Goal: Entertainment & Leisure: Consume media (video, audio)

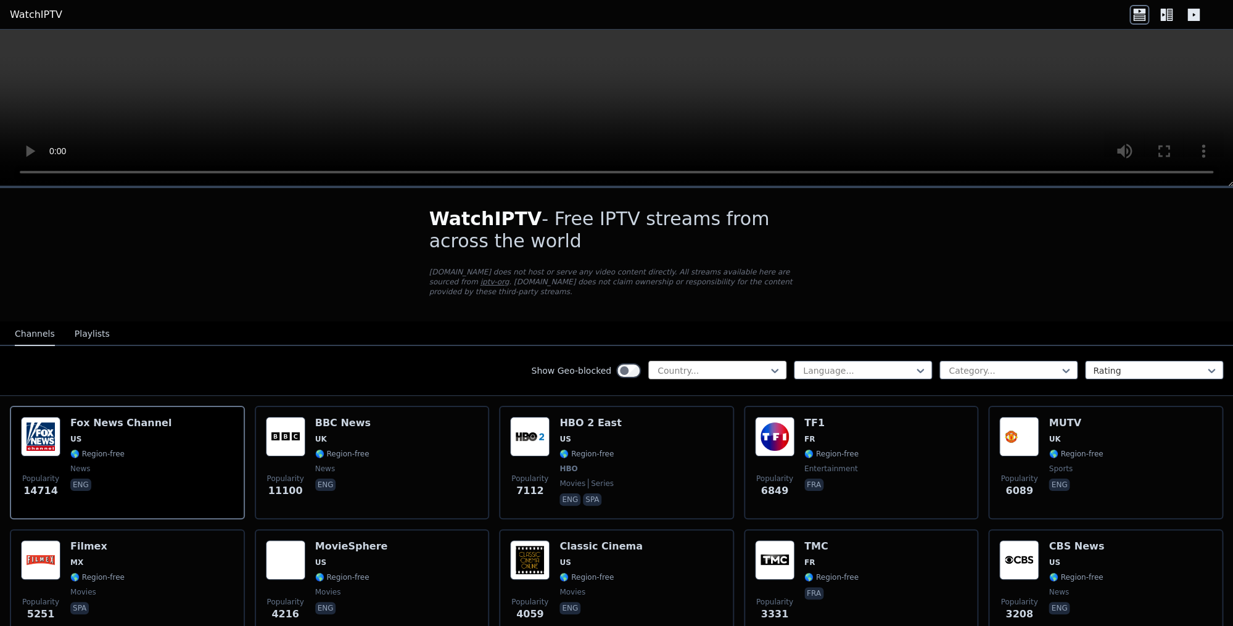
click at [722, 377] on div at bounding box center [712, 371] width 112 height 12
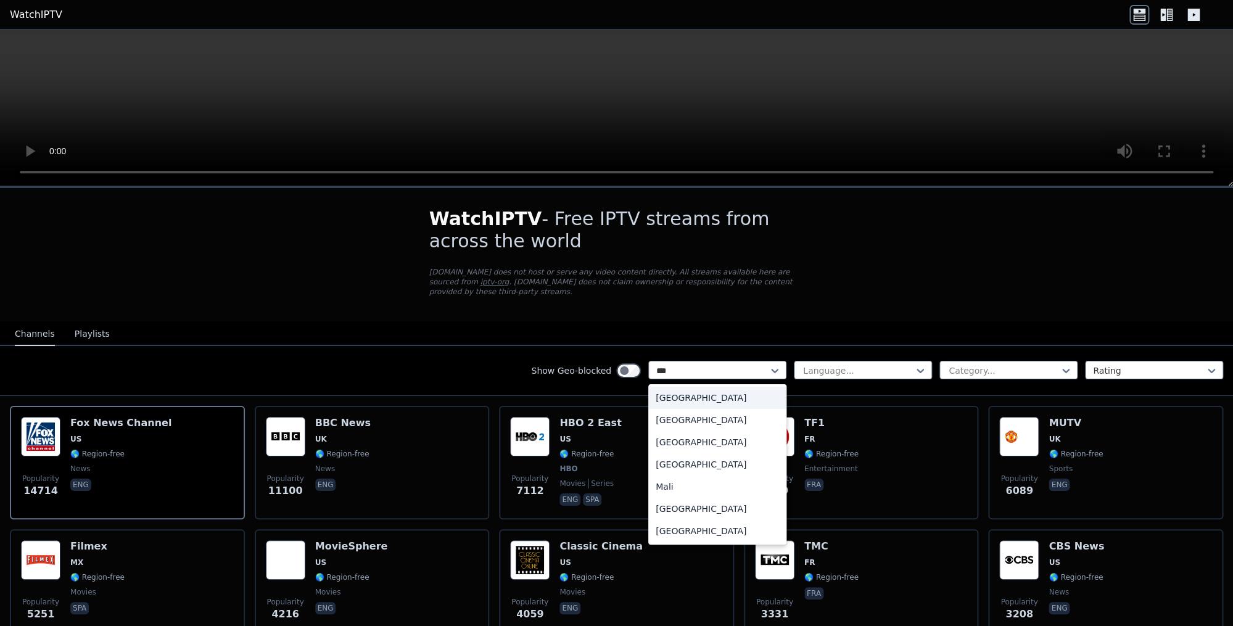
type input "****"
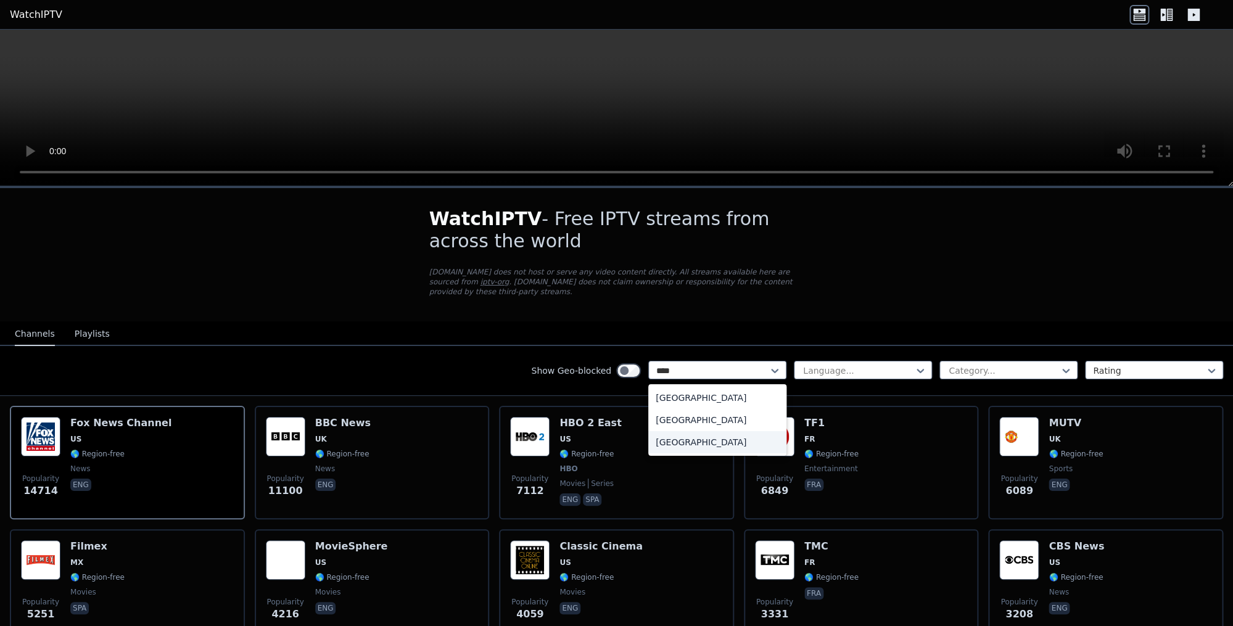
click at [709, 441] on div "[GEOGRAPHIC_DATA]" at bounding box center [717, 442] width 138 height 22
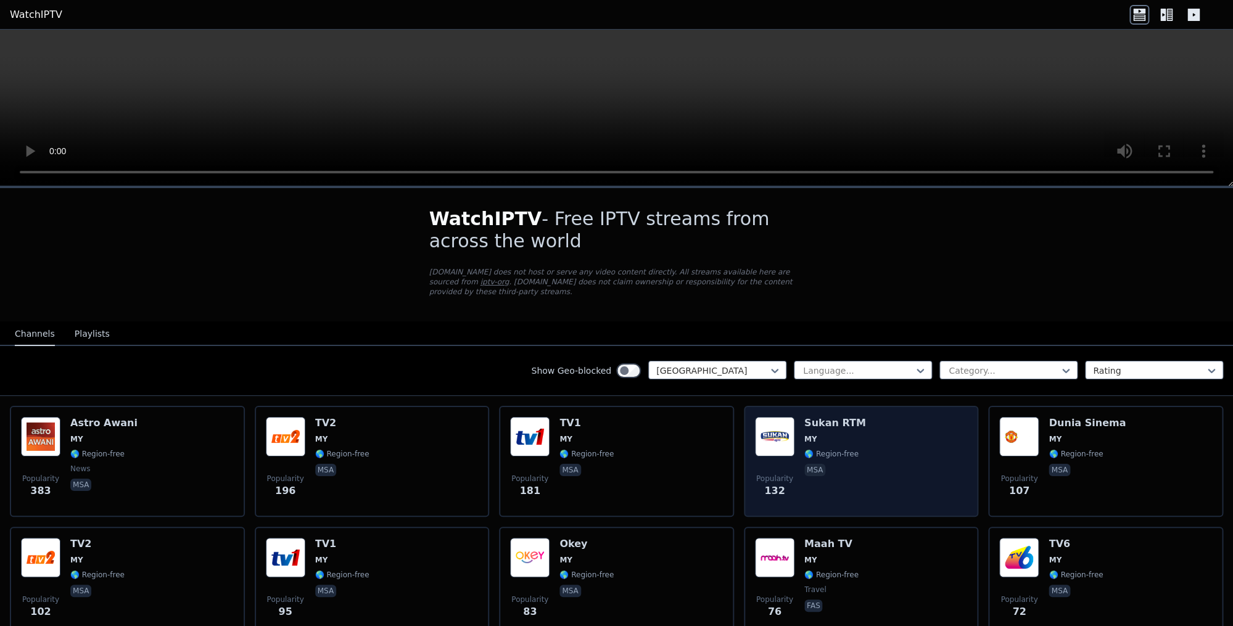
click at [894, 444] on div "Popularity 132 Sukan RTM MY 🌎 Region-free msa" at bounding box center [861, 461] width 213 height 89
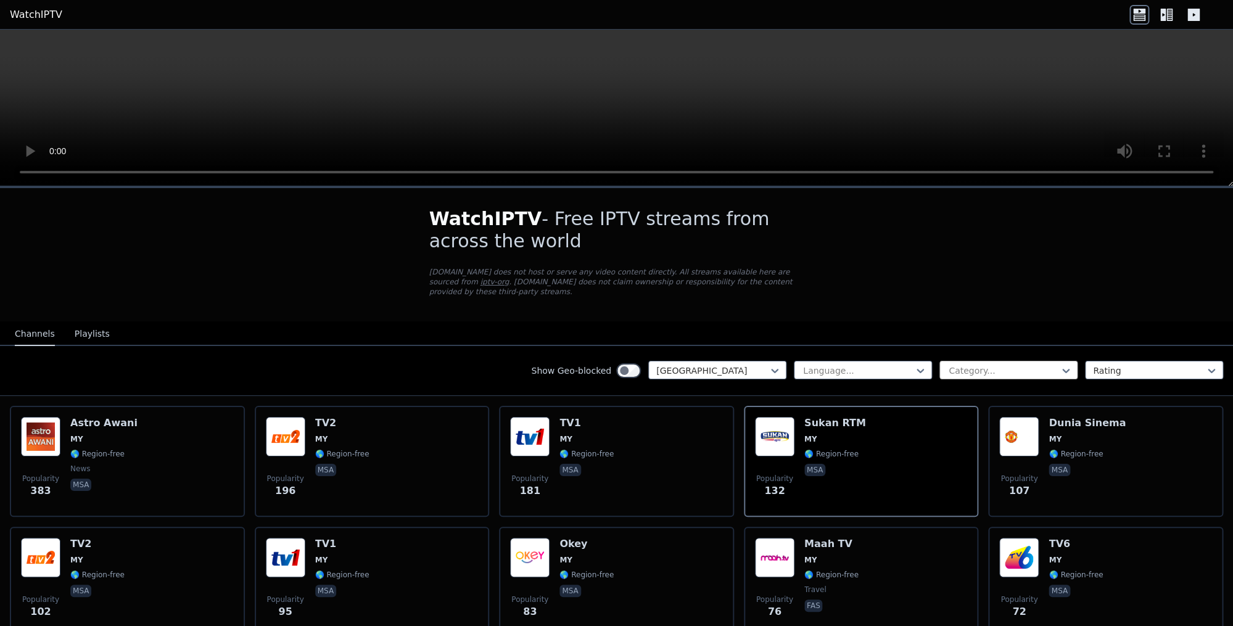
click at [943, 364] on div "Category..." at bounding box center [1008, 370] width 138 height 19
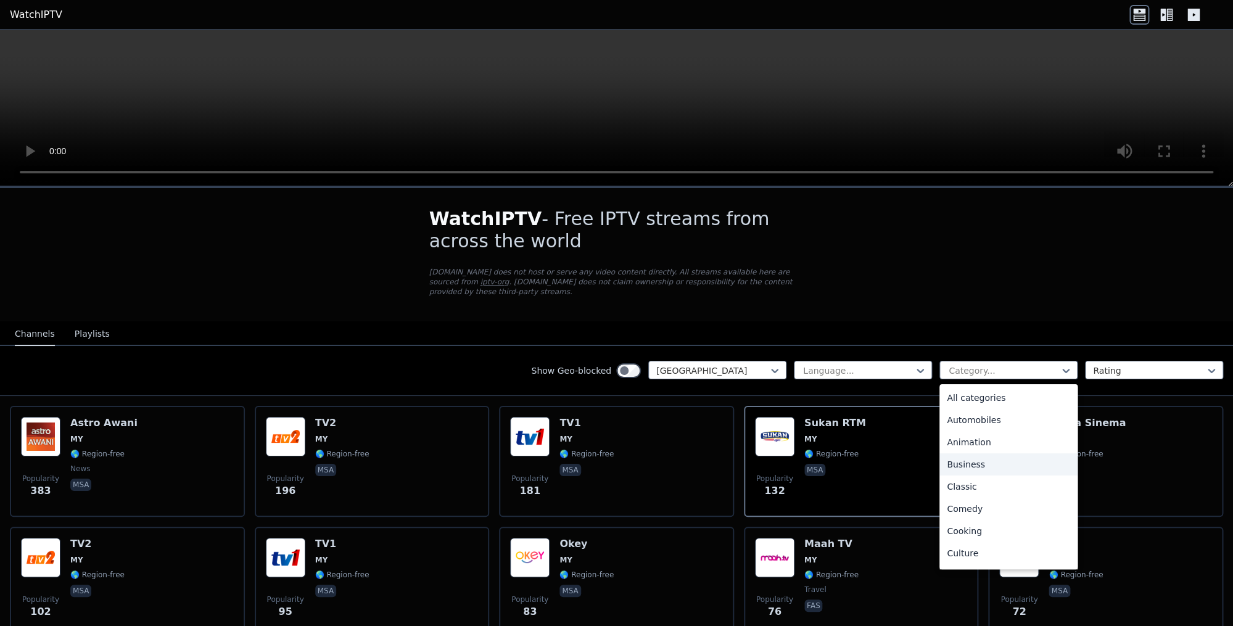
scroll to position [419, 0]
click at [970, 513] on div "Sports" at bounding box center [1008, 511] width 138 height 22
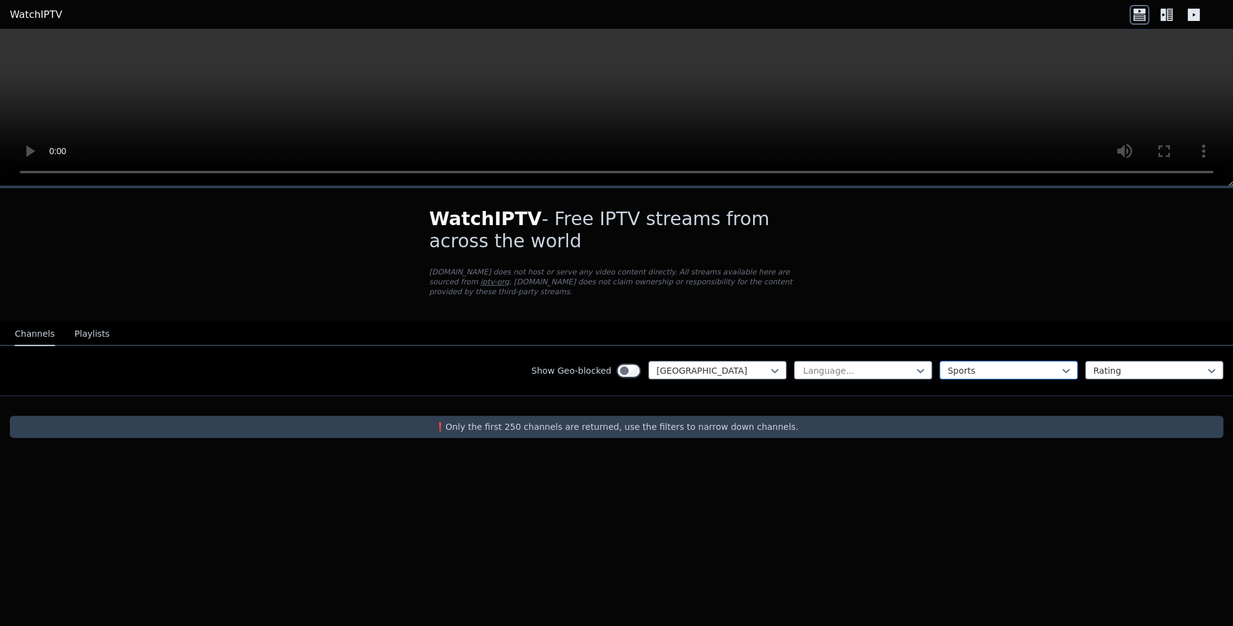
click at [963, 369] on div at bounding box center [1003, 371] width 112 height 12
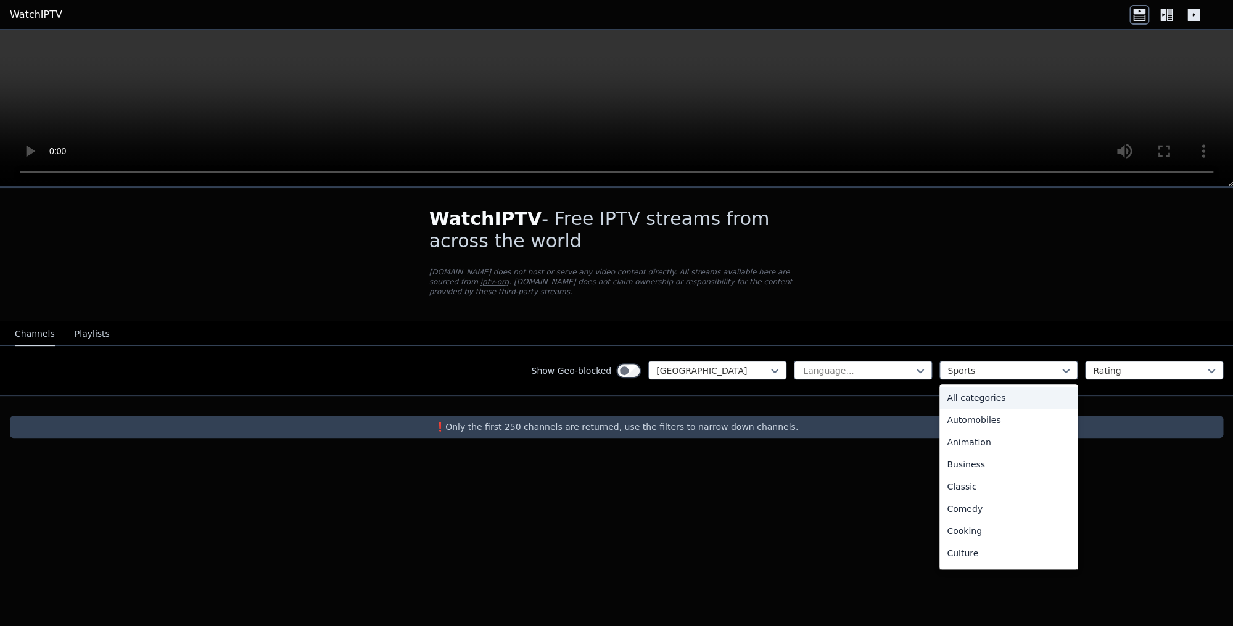
click at [980, 392] on div "All categories" at bounding box center [1008, 398] width 138 height 22
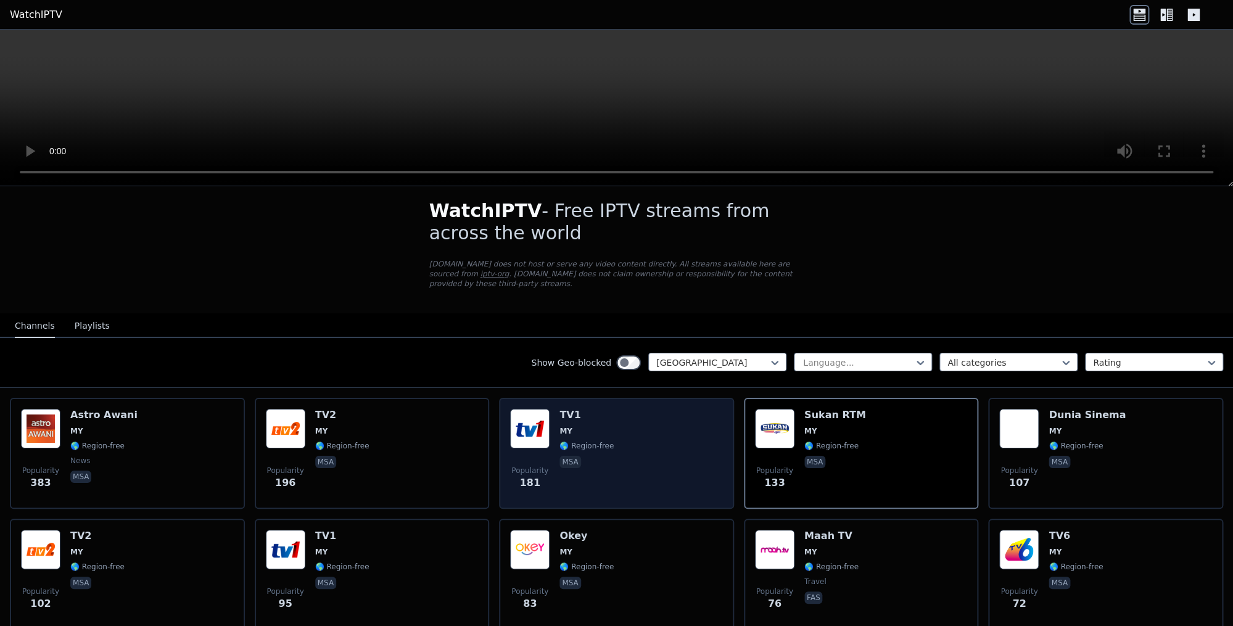
scroll to position [12, 0]
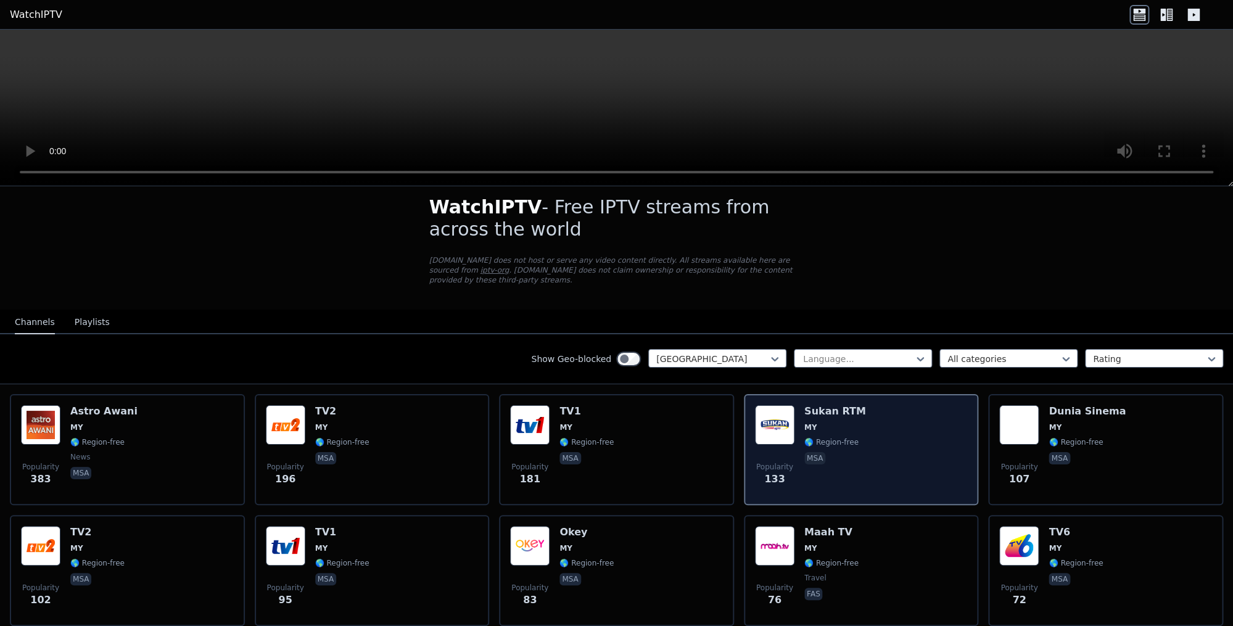
drag, startPoint x: 830, startPoint y: 429, endPoint x: 752, endPoint y: 439, distance: 78.9
click at [830, 429] on span "MY" at bounding box center [835, 428] width 62 height 10
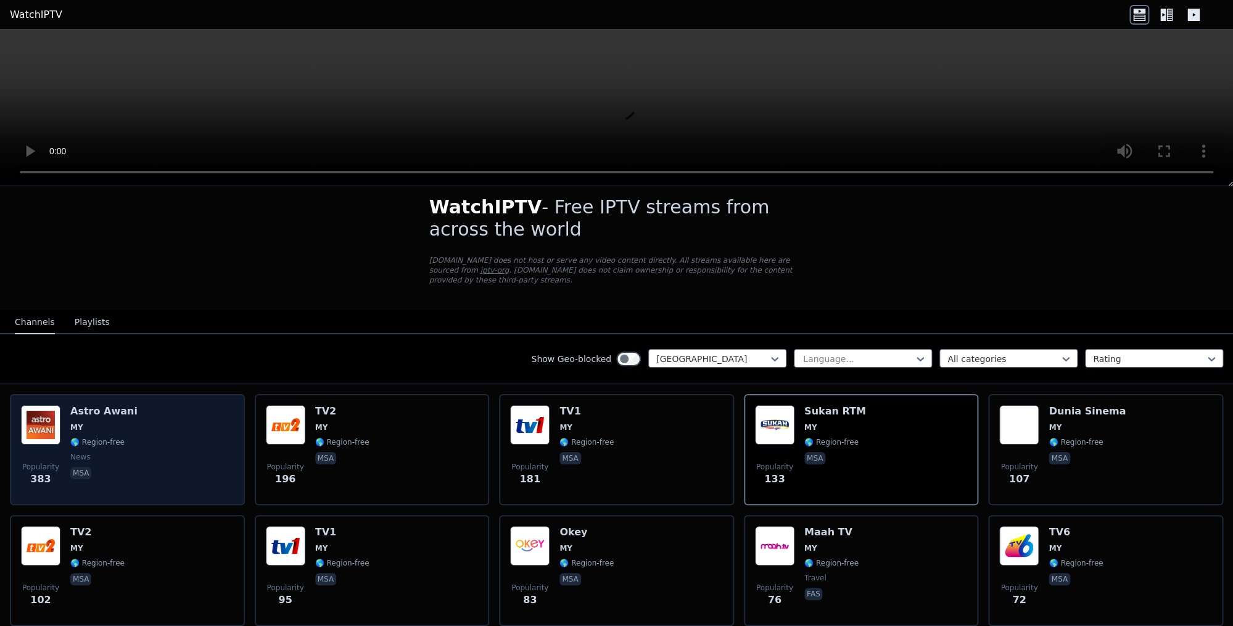
click at [116, 439] on span "🌎 Region-free" at bounding box center [97, 442] width 54 height 10
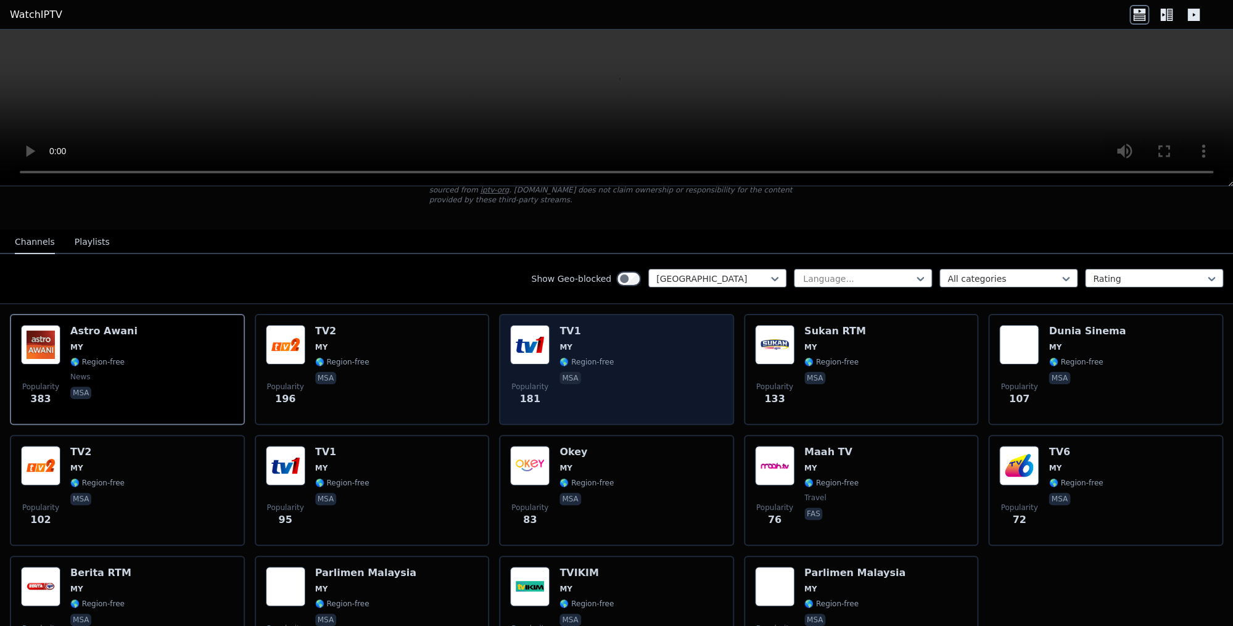
scroll to position [91, 0]
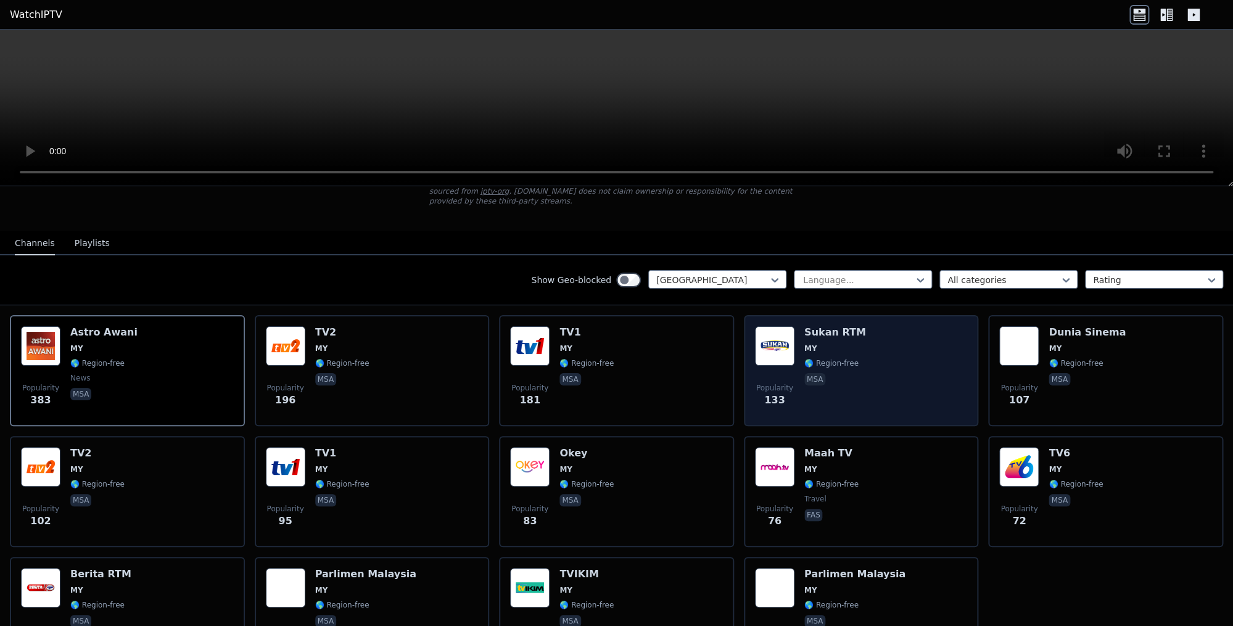
click at [841, 352] on span "MY" at bounding box center [835, 349] width 62 height 10
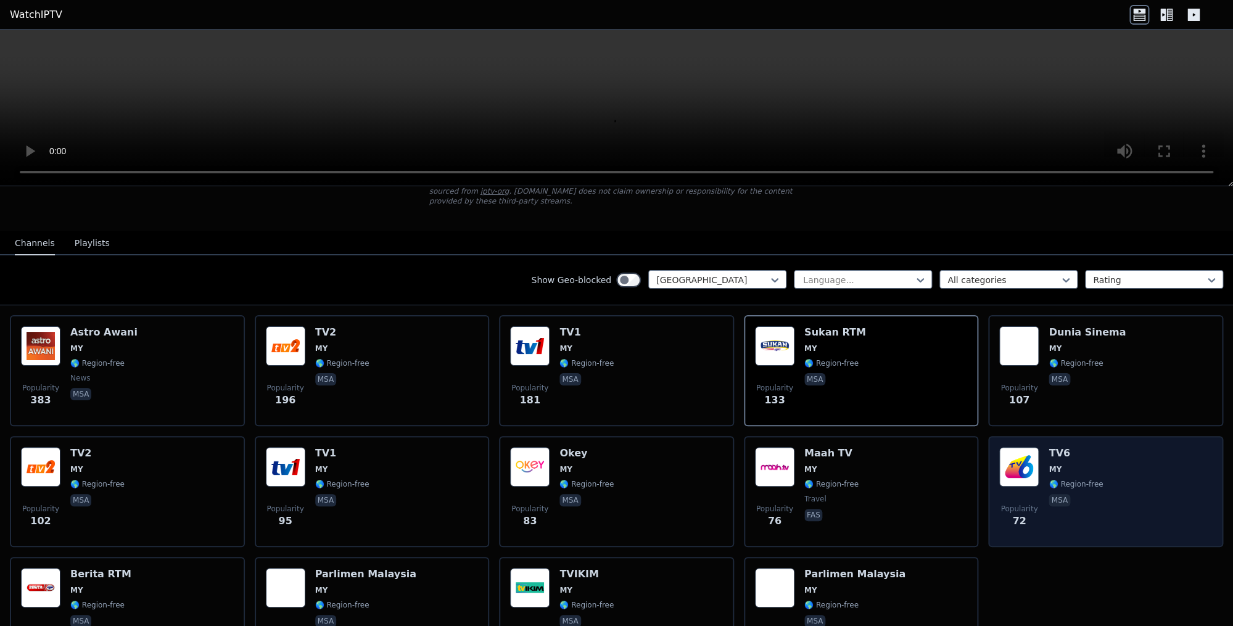
click at [1062, 458] on h6 "TV6" at bounding box center [1076, 453] width 54 height 12
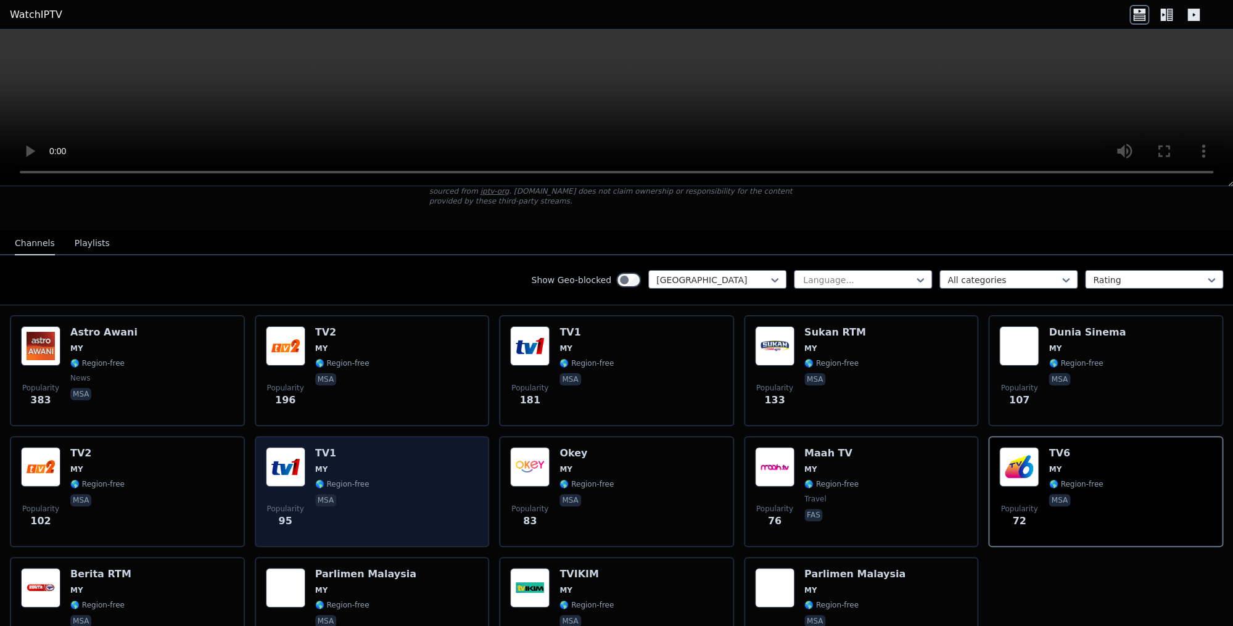
click at [340, 456] on h6 "TV1" at bounding box center [342, 453] width 54 height 12
